Goal: Task Accomplishment & Management: Complete application form

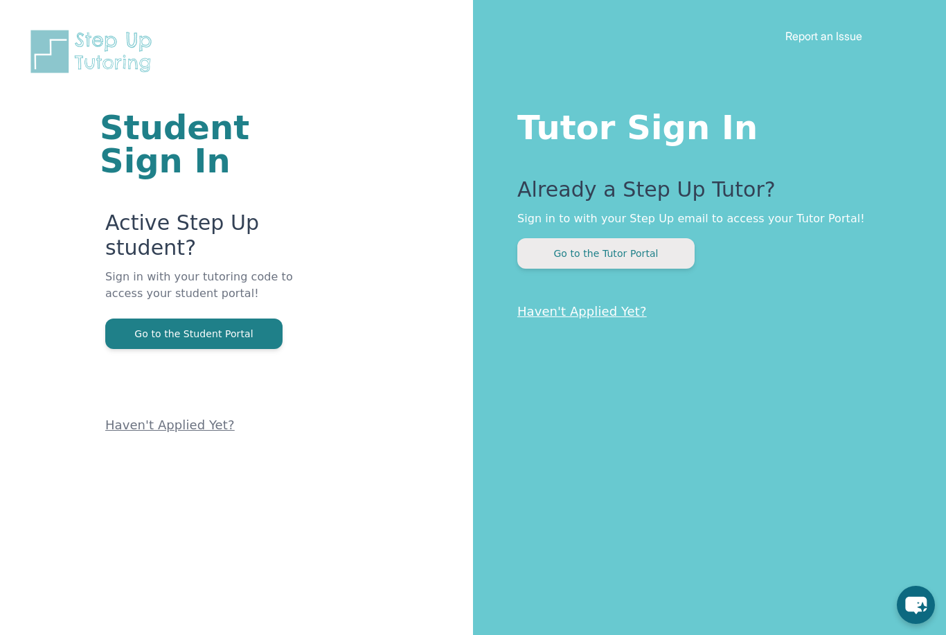
click at [644, 254] on button "Go to the Tutor Portal" at bounding box center [605, 253] width 177 height 30
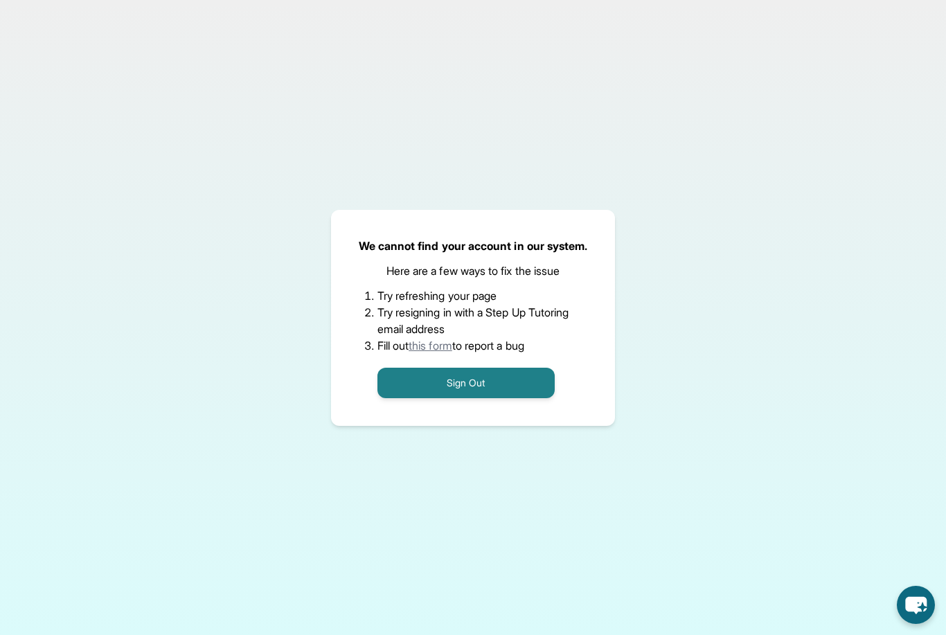
click at [473, 398] on button "Sign Out" at bounding box center [465, 383] width 177 height 30
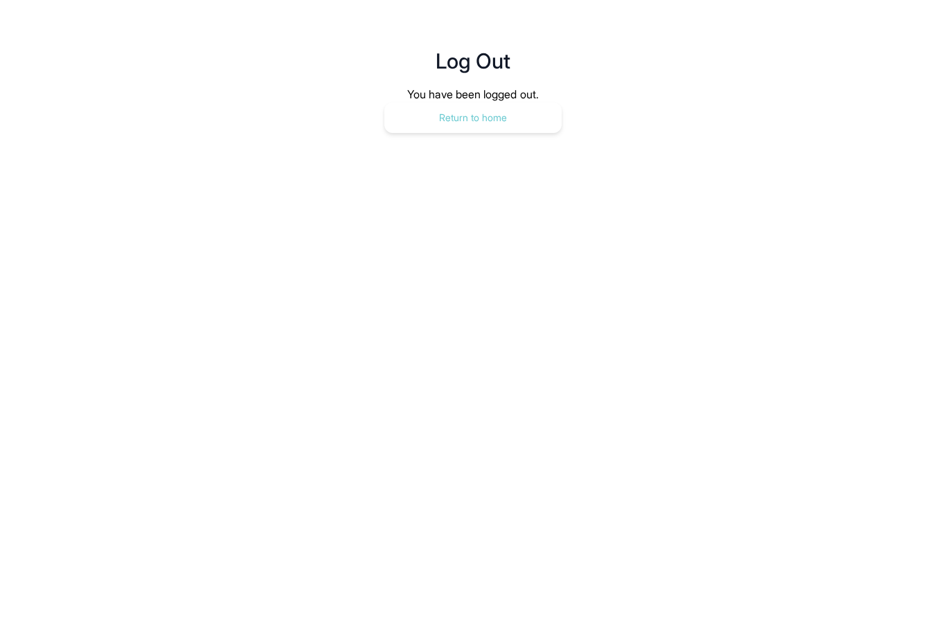
click at [534, 119] on button "Return to home" at bounding box center [472, 117] width 177 height 30
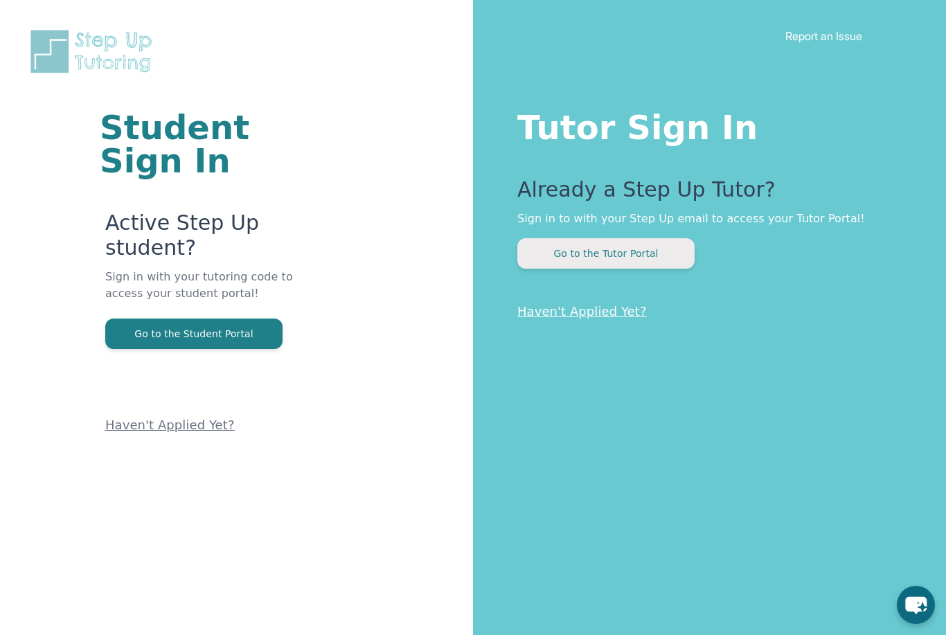
click at [603, 260] on button "Go to the Tutor Portal" at bounding box center [605, 253] width 177 height 30
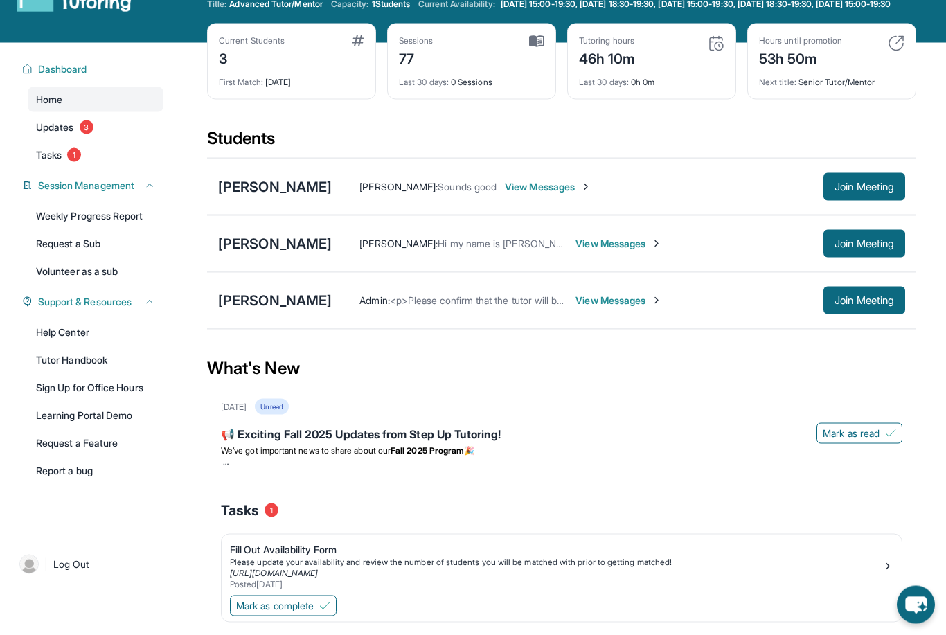
scroll to position [52, 0]
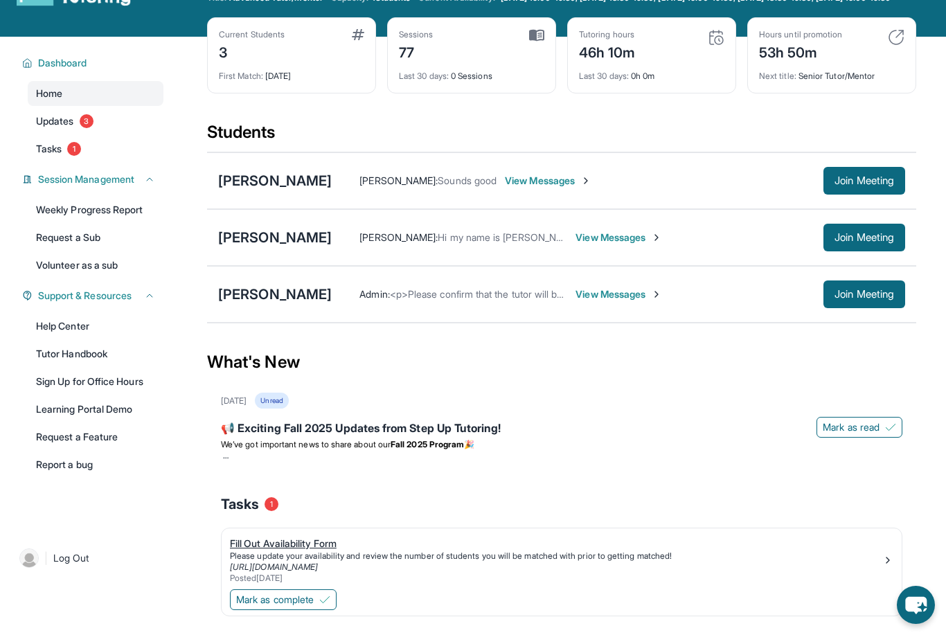
click at [286, 551] on div "Fill Out Availability Form" at bounding box center [556, 544] width 652 height 14
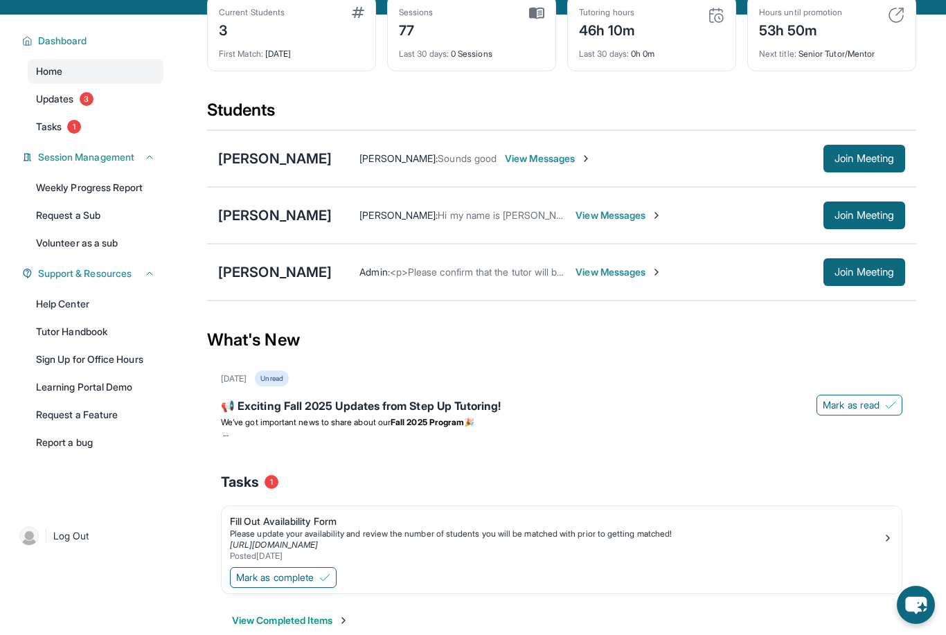
click at [66, 123] on div "Home Updates 3 Tasks 1" at bounding box center [96, 99] width 136 height 80
click at [58, 106] on span "Updates" at bounding box center [55, 99] width 38 height 14
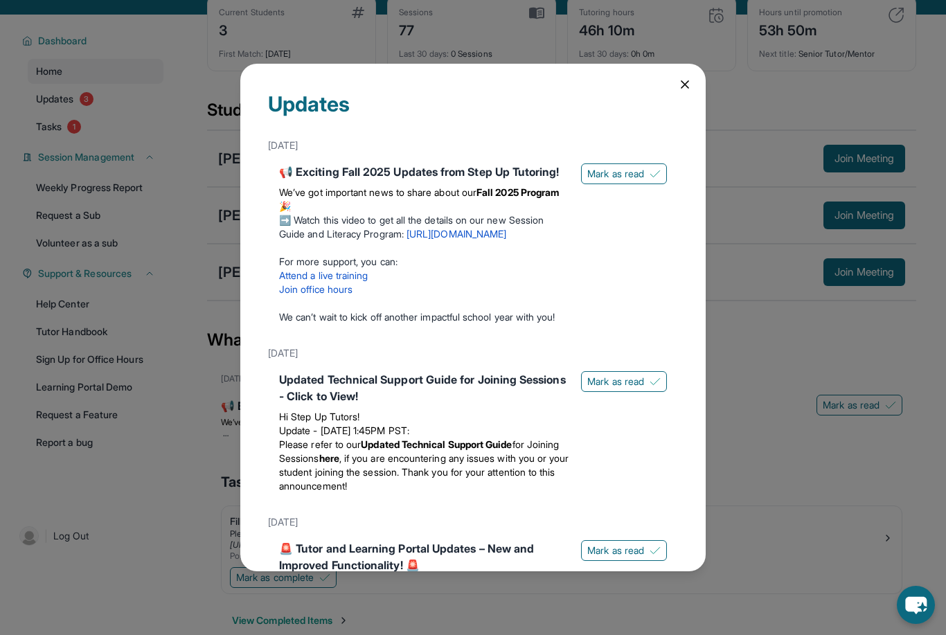
scroll to position [0, 0]
click at [692, 67] on div "Updates [DATE] 📢 Exciting Fall 2025 Updates from Step Up Tutoring! We’ve got im…" at bounding box center [472, 318] width 465 height 508
click at [684, 78] on icon at bounding box center [685, 85] width 14 height 14
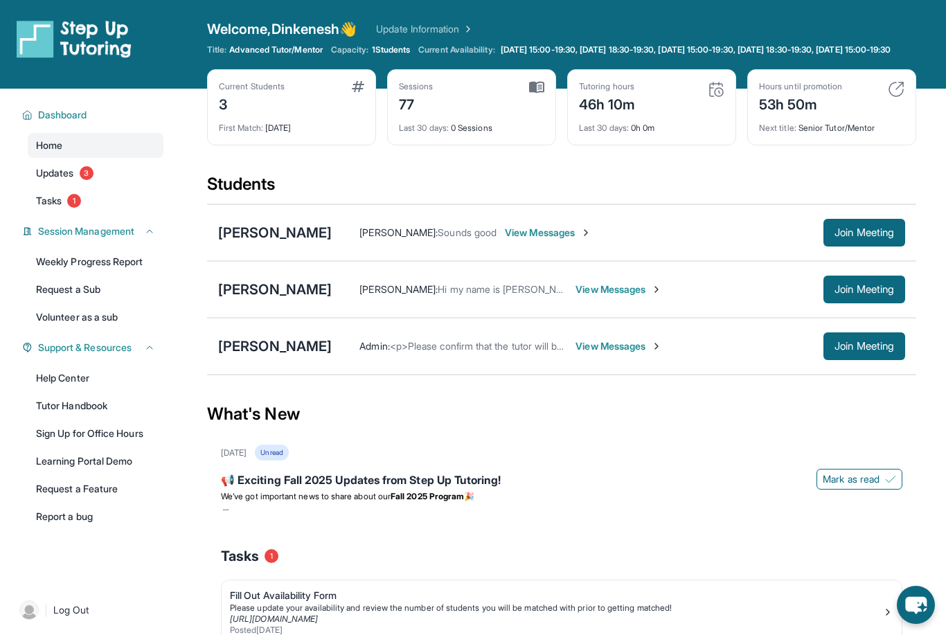
click at [667, 293] on div "[PERSON_NAME] : Hi my name is [PERSON_NAME] the mother to [PERSON_NAME]. Nice t…" at bounding box center [618, 290] width 573 height 28
click at [662, 296] on span "View Messages" at bounding box center [618, 290] width 87 height 14
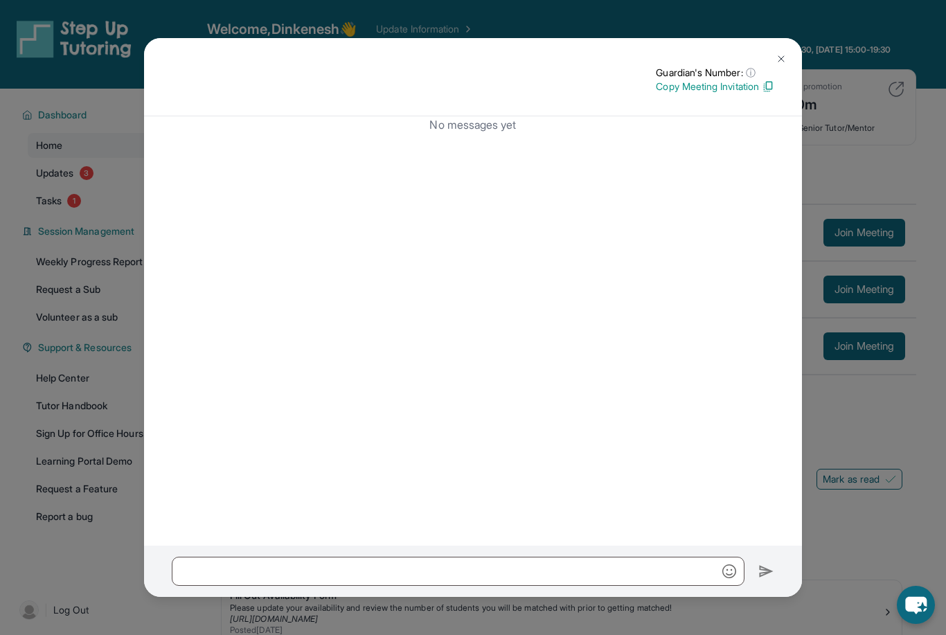
click at [782, 45] on button at bounding box center [781, 59] width 28 height 28
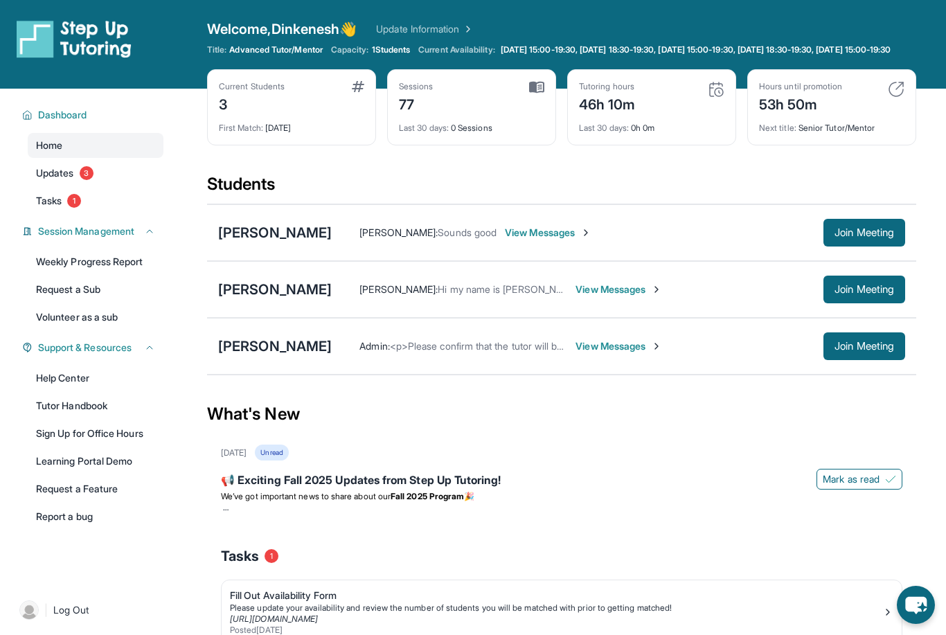
click at [526, 240] on span "View Messages" at bounding box center [548, 233] width 87 height 14
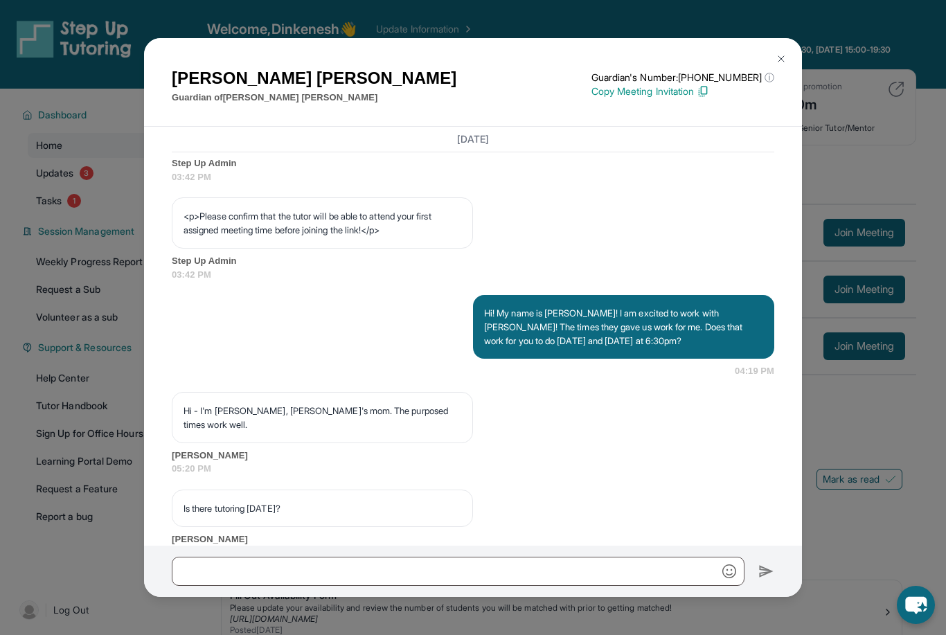
scroll to position [843, 0]
click at [781, 47] on button at bounding box center [781, 59] width 28 height 28
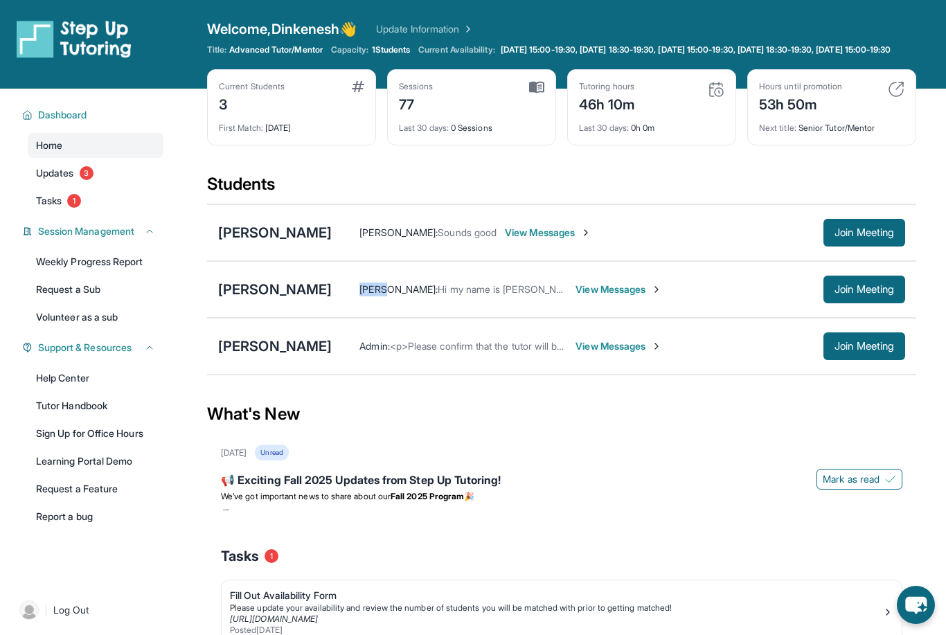
click at [519, 295] on span "Hi my name is [PERSON_NAME] the mother to [PERSON_NAME]. Nice to meet you and g…" at bounding box center [901, 289] width 926 height 12
click at [557, 303] on div "[PERSON_NAME] : Hi my name is [PERSON_NAME] the mother to [PERSON_NAME]. Nice t…" at bounding box center [618, 290] width 573 height 28
click at [602, 295] on span "Hi my name is [PERSON_NAME] the mother to [PERSON_NAME]. Nice to meet you and g…" at bounding box center [901, 289] width 926 height 12
click at [662, 296] on span "View Messages" at bounding box center [618, 290] width 87 height 14
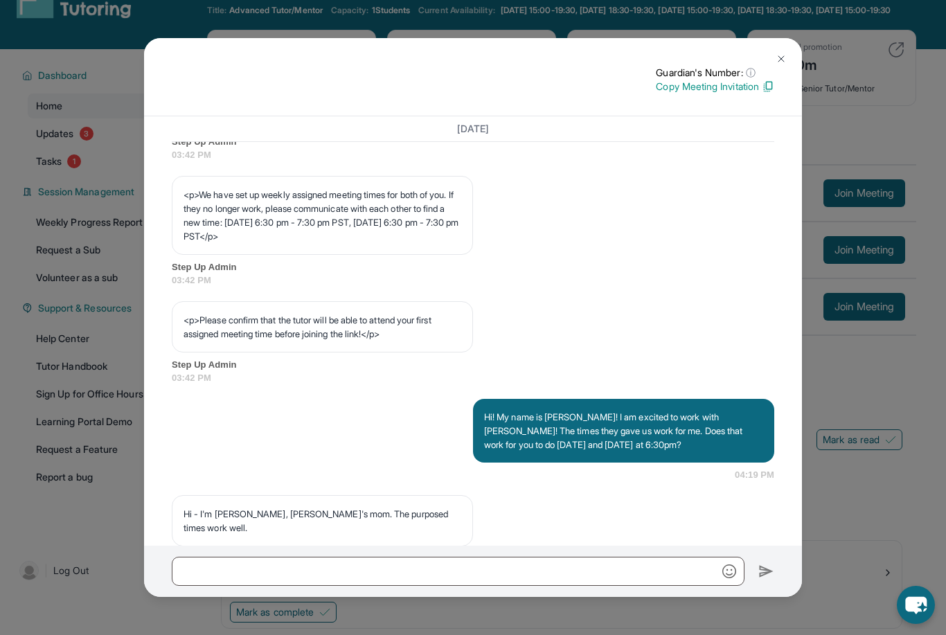
scroll to position [720, 0]
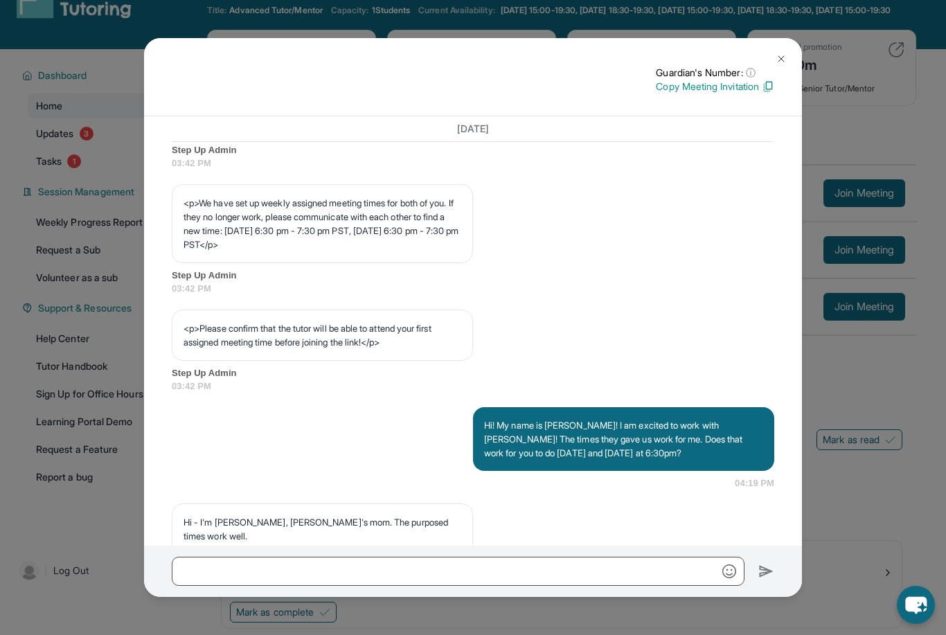
click at [780, 60] on img at bounding box center [781, 58] width 11 height 11
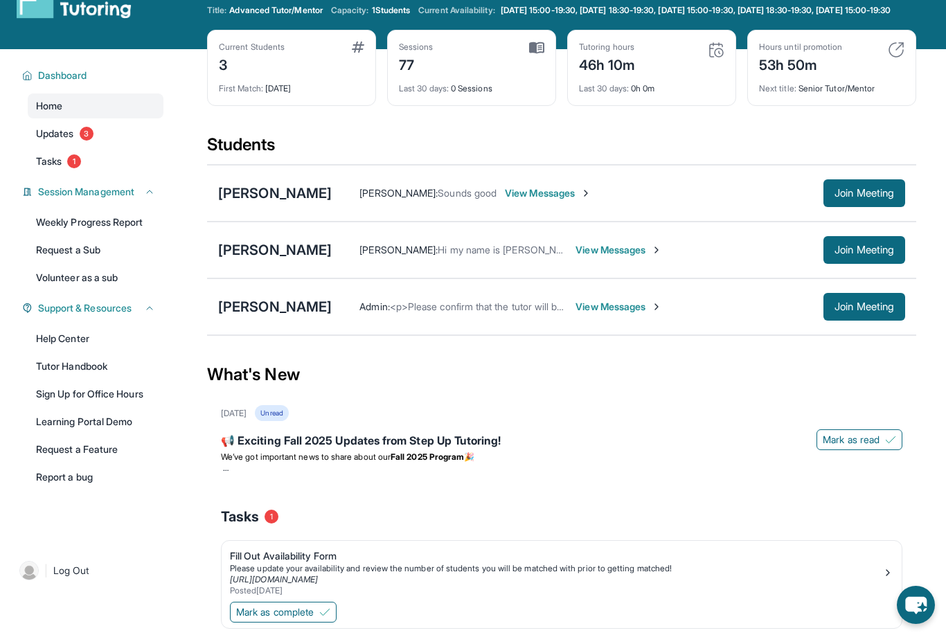
scroll to position [84, 0]
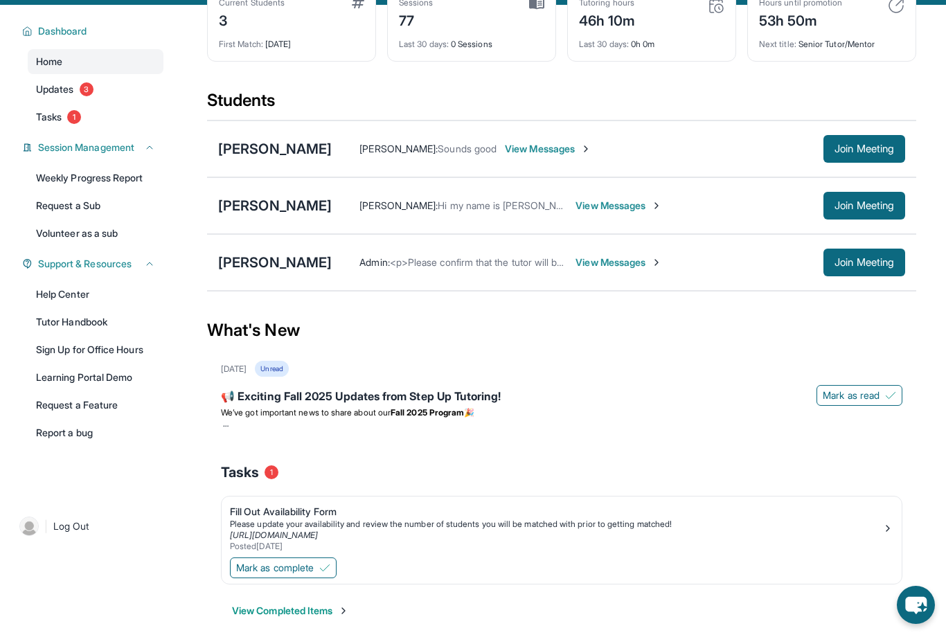
click at [530, 156] on span "View Messages" at bounding box center [548, 149] width 87 height 14
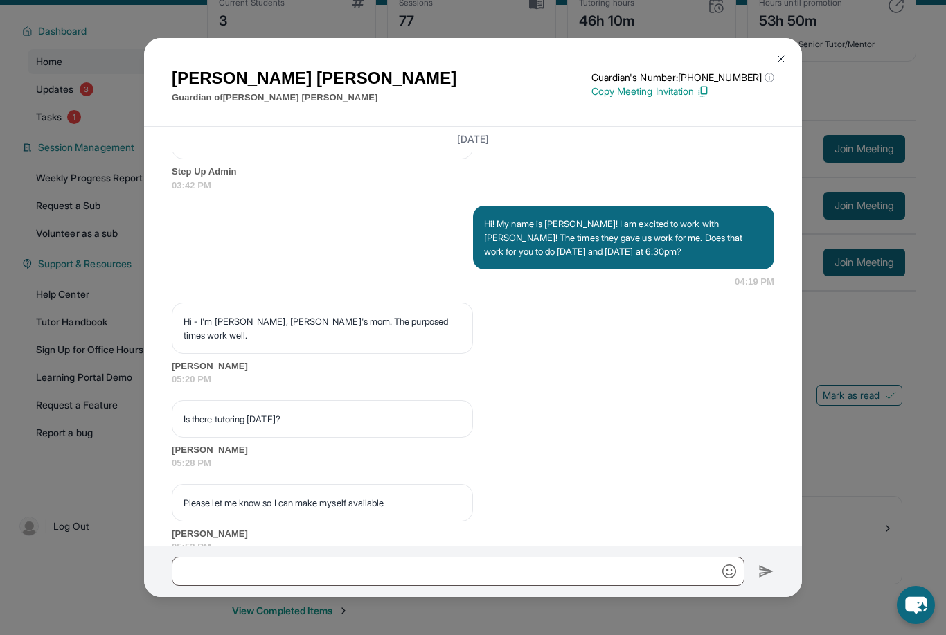
scroll to position [932, 0]
click at [778, 53] on img at bounding box center [781, 58] width 11 height 11
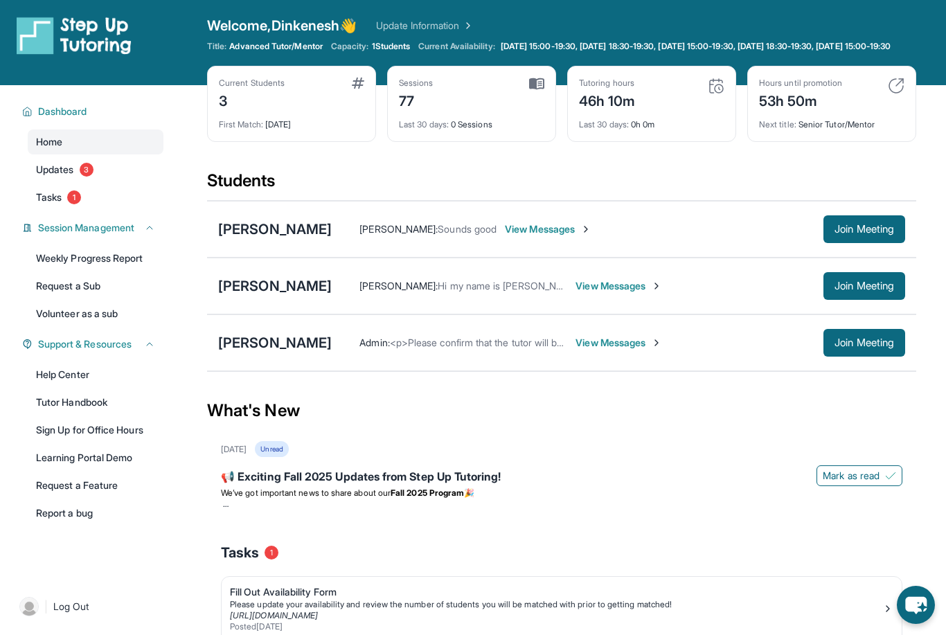
scroll to position [0, 0]
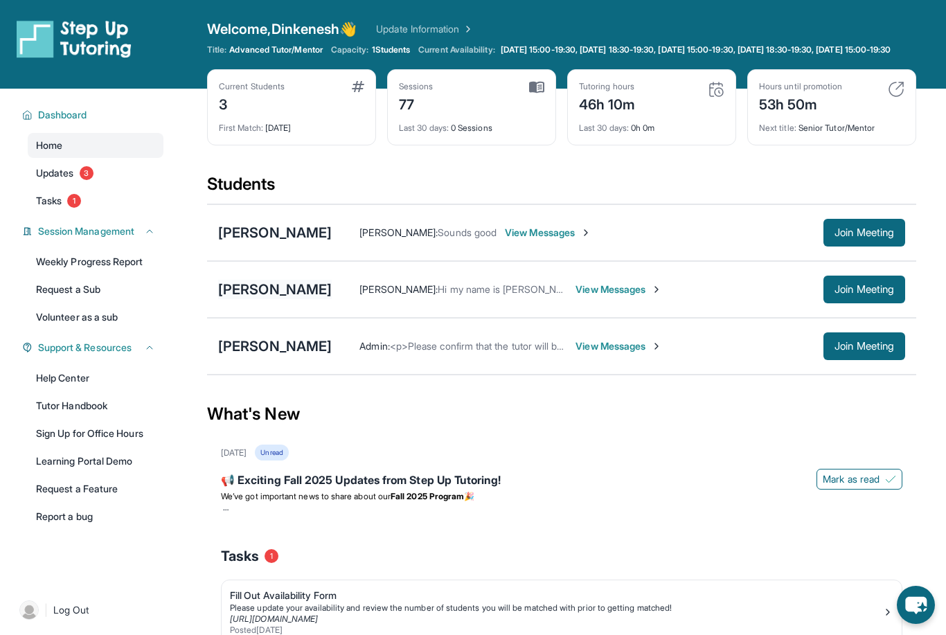
click at [332, 299] on div "[PERSON_NAME]" at bounding box center [275, 289] width 114 height 19
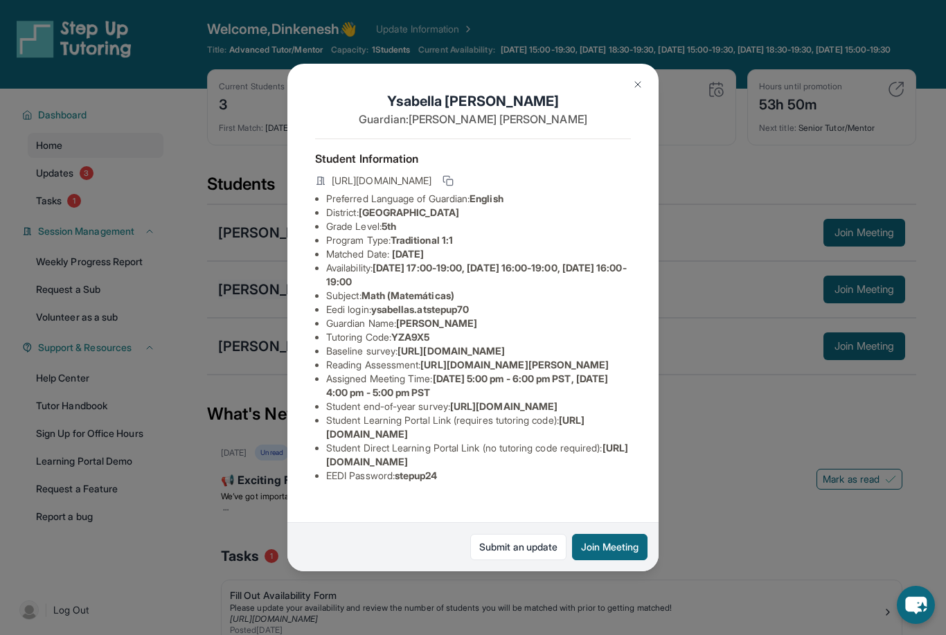
click at [236, 305] on div "[PERSON_NAME] Guardian: [PERSON_NAME] Student Information [URL][DOMAIN_NAME] Pr…" at bounding box center [473, 317] width 946 height 635
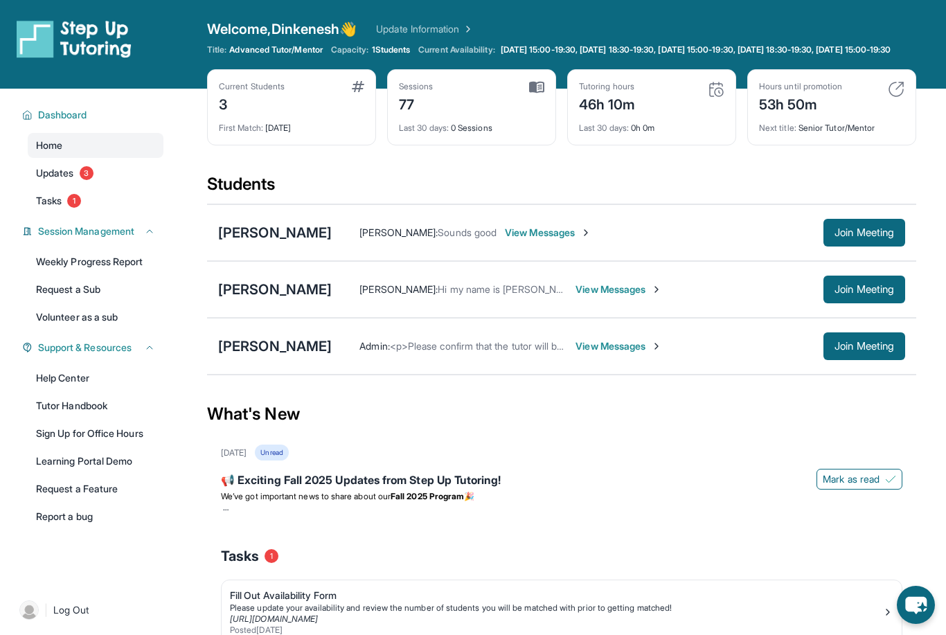
click at [391, 238] on span "[PERSON_NAME] :" at bounding box center [398, 232] width 78 height 12
click at [302, 242] on div "[PERSON_NAME]" at bounding box center [275, 232] width 114 height 19
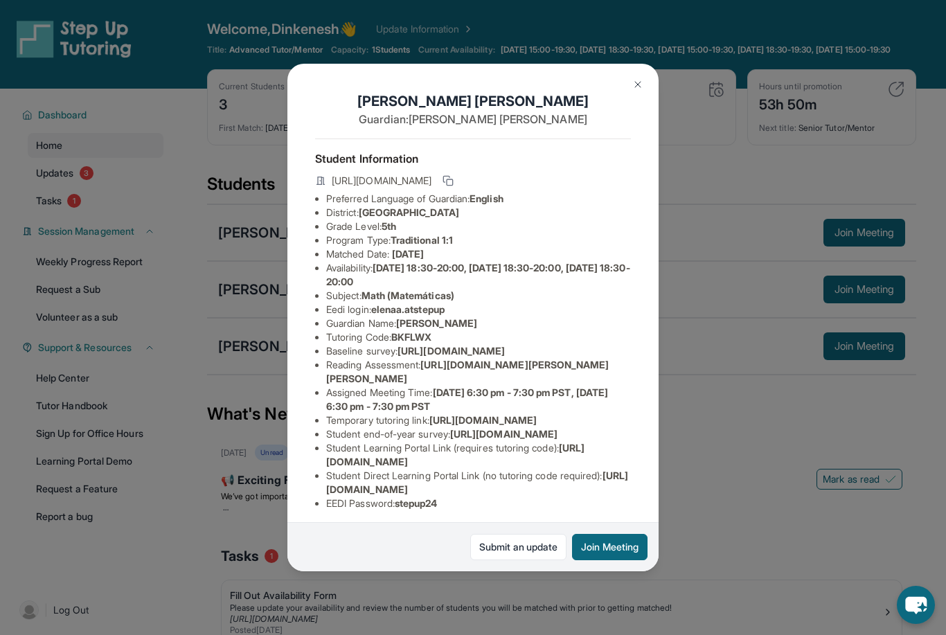
click at [222, 271] on div "[PERSON_NAME] Guardian: [PERSON_NAME] Student Information [URL][DOMAIN_NAME] Pr…" at bounding box center [473, 317] width 946 height 635
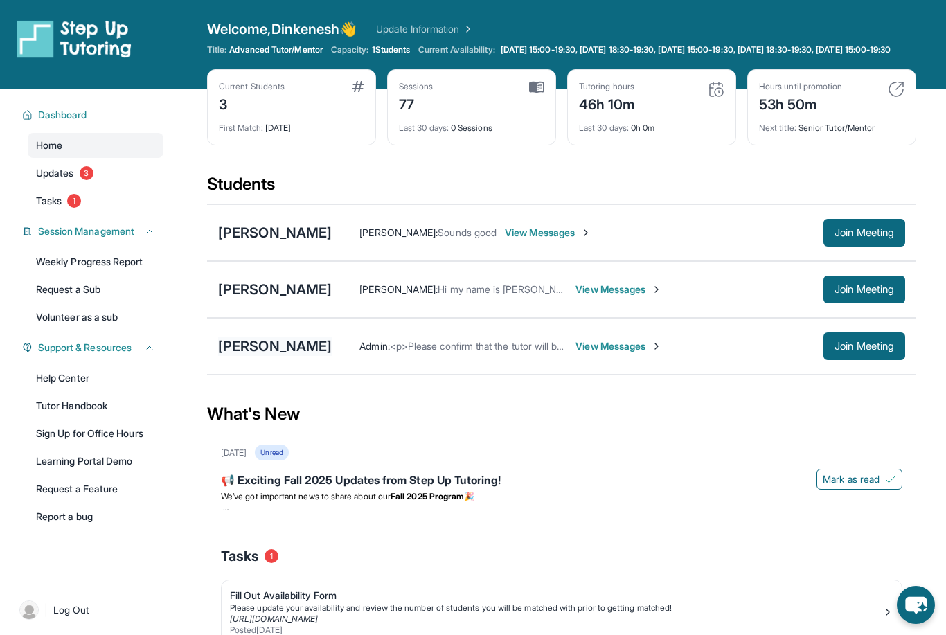
click at [271, 356] on div "[PERSON_NAME]" at bounding box center [275, 346] width 114 height 19
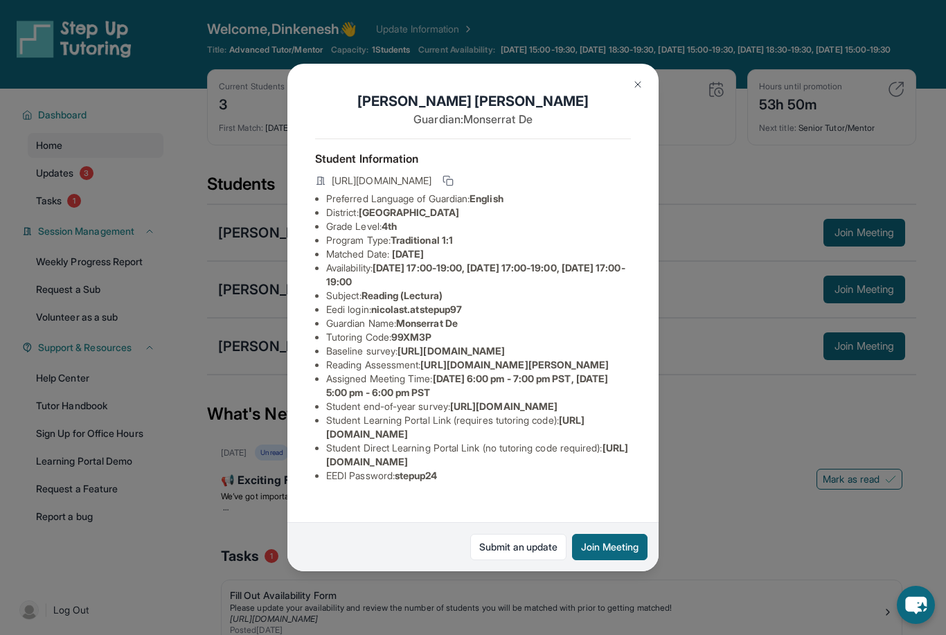
scroll to position [53, 9]
click at [217, 320] on div "[PERSON_NAME] Guardian: Monserrat De Student Information [URL][DOMAIN_NAME] Pre…" at bounding box center [473, 317] width 946 height 635
